Goal: Task Accomplishment & Management: Use online tool/utility

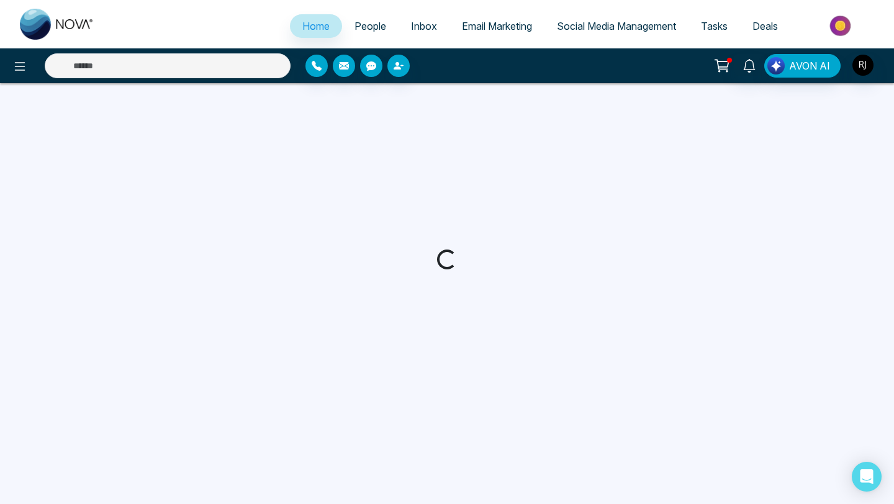
select select "*"
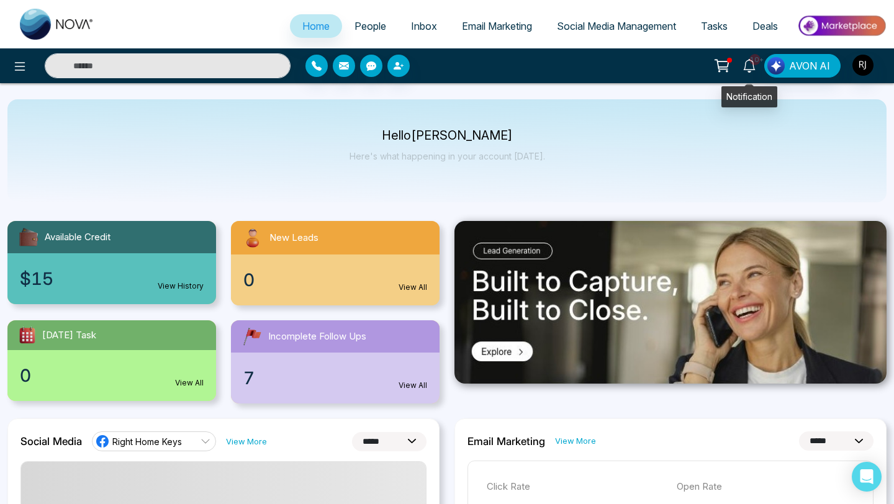
click at [751, 58] on span "10+" at bounding box center [754, 59] width 11 height 11
